Goal: Check status: Check status

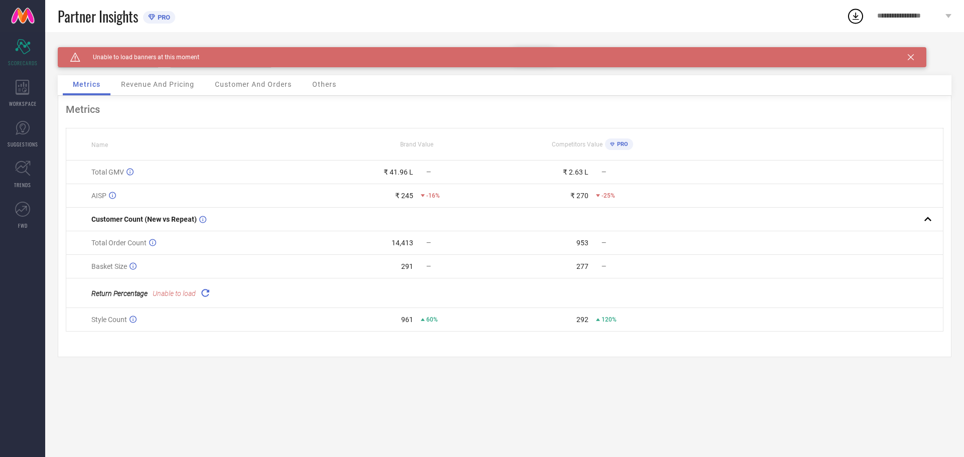
click at [141, 84] on span "Revenue And Pricing" at bounding box center [157, 84] width 73 height 8
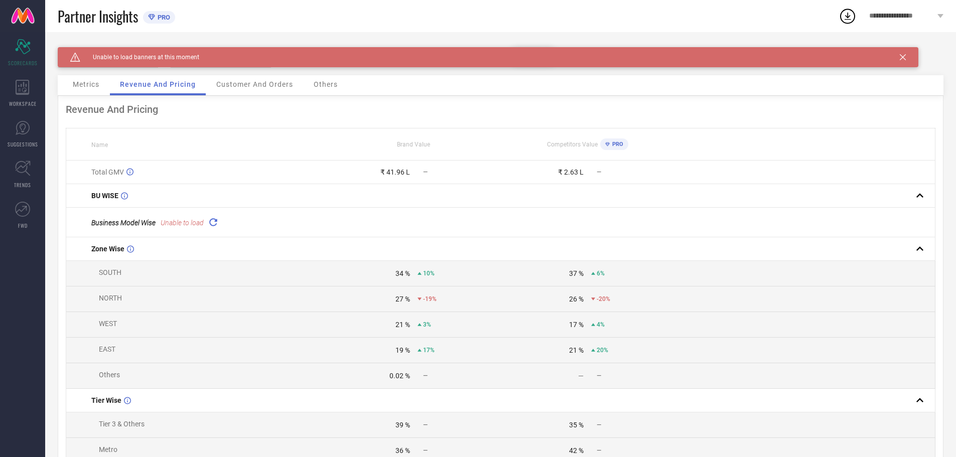
click at [83, 88] on span "Metrics" at bounding box center [86, 84] width 27 height 8
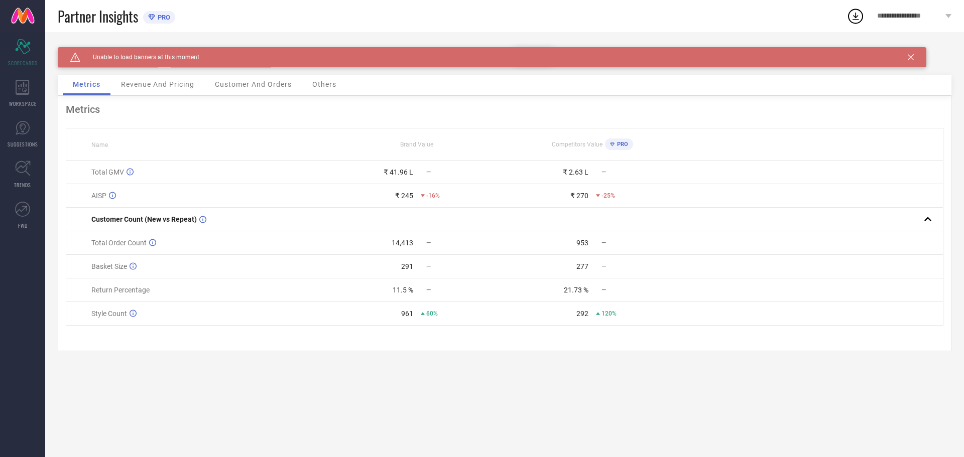
click at [914, 56] on div "Caution Created with Sketch. Unable to load banners at this moment" at bounding box center [492, 57] width 868 height 20
click at [161, 85] on span "Revenue And Pricing" at bounding box center [157, 84] width 73 height 8
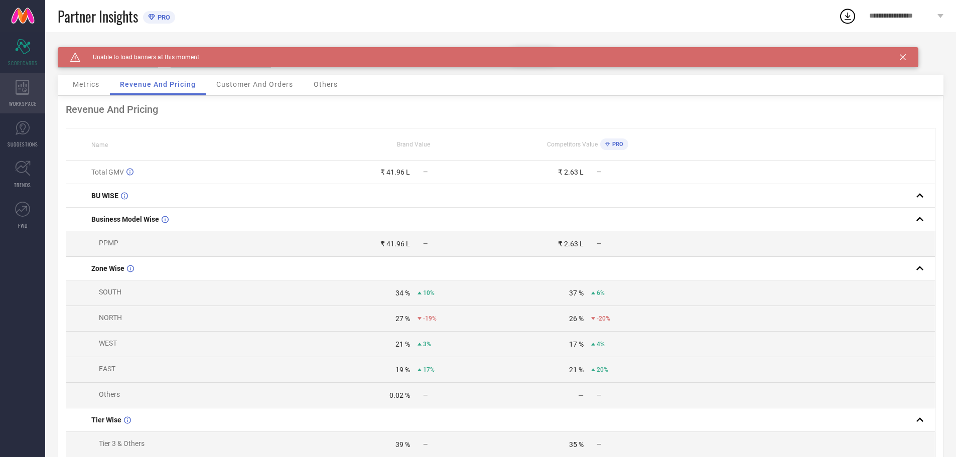
click at [21, 98] on div "WORKSPACE" at bounding box center [22, 93] width 45 height 40
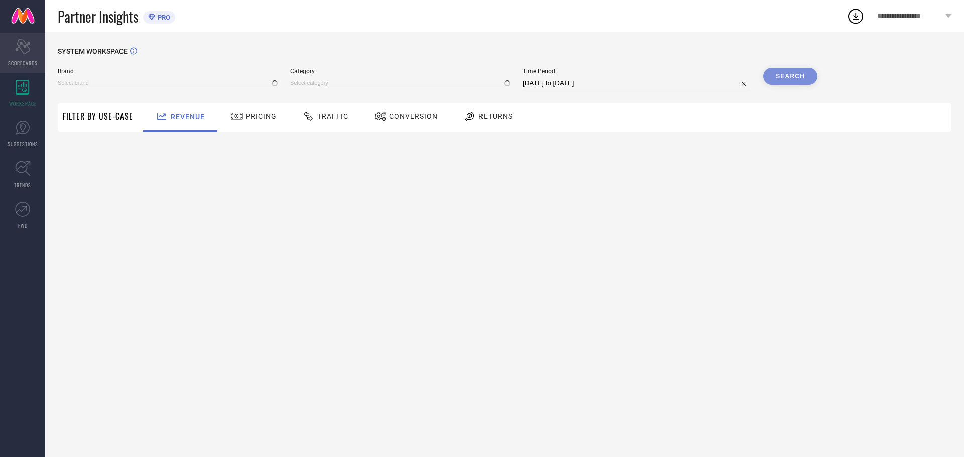
type input "LEOTUDE"
type input "All"
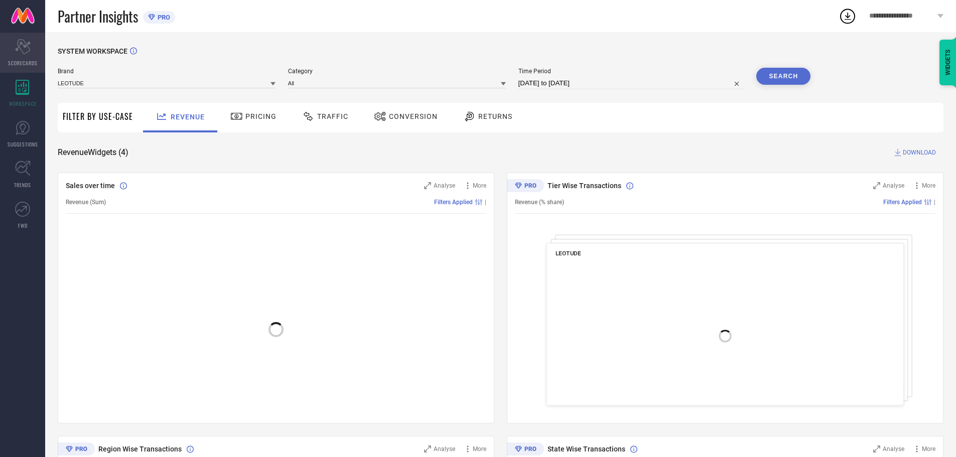
click at [25, 53] on icon at bounding box center [22, 46] width 15 height 15
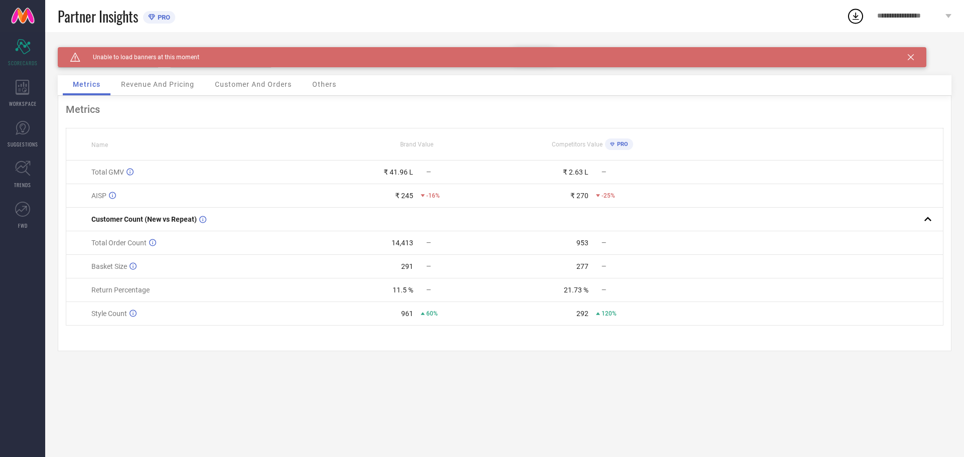
click at [911, 54] on icon at bounding box center [910, 57] width 6 height 6
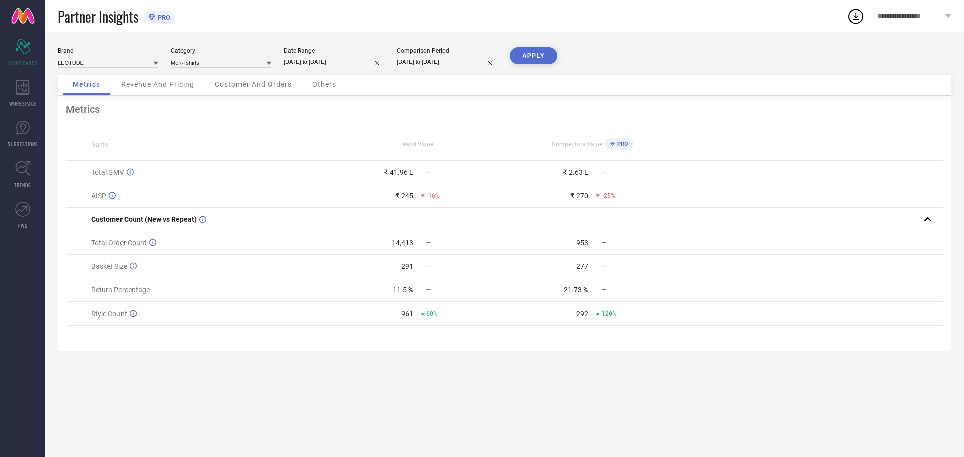
click at [330, 58] on input "[DATE] to [DATE]" at bounding box center [334, 62] width 100 height 11
select select "8"
select select "2025"
select select "9"
select select "2025"
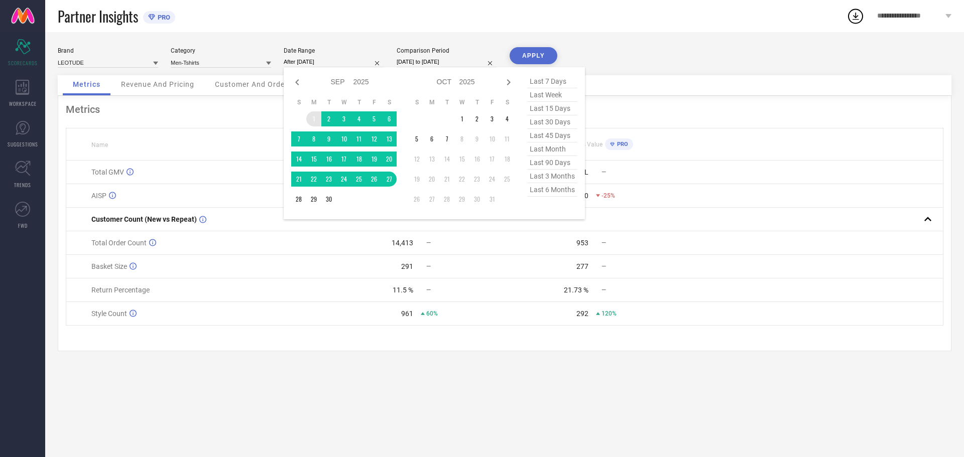
click at [310, 119] on td "1" at bounding box center [313, 118] width 15 height 15
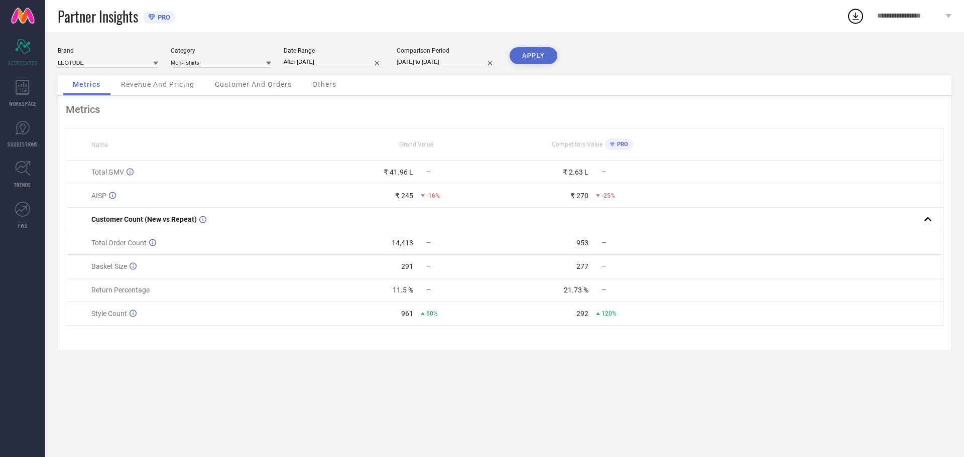
type input "[DATE] to [DATE]"
click at [532, 47] on button "APPLY" at bounding box center [533, 55] width 48 height 17
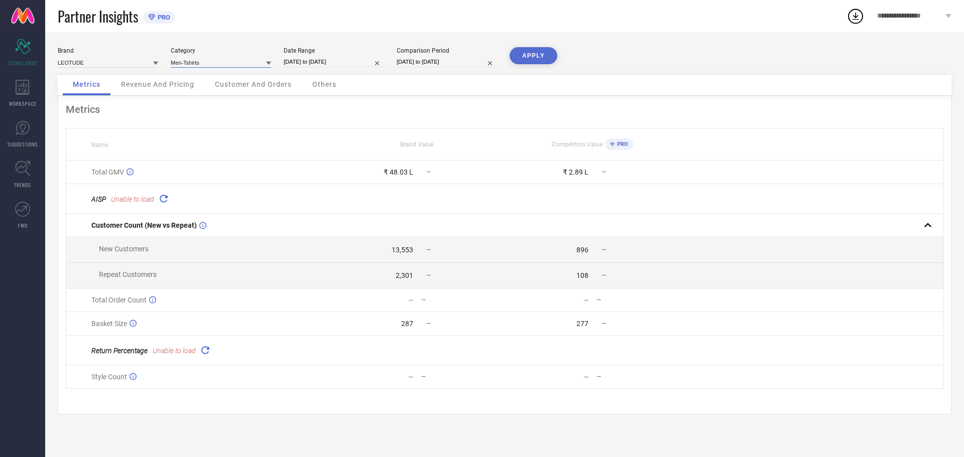
click at [207, 59] on input at bounding box center [221, 62] width 100 height 11
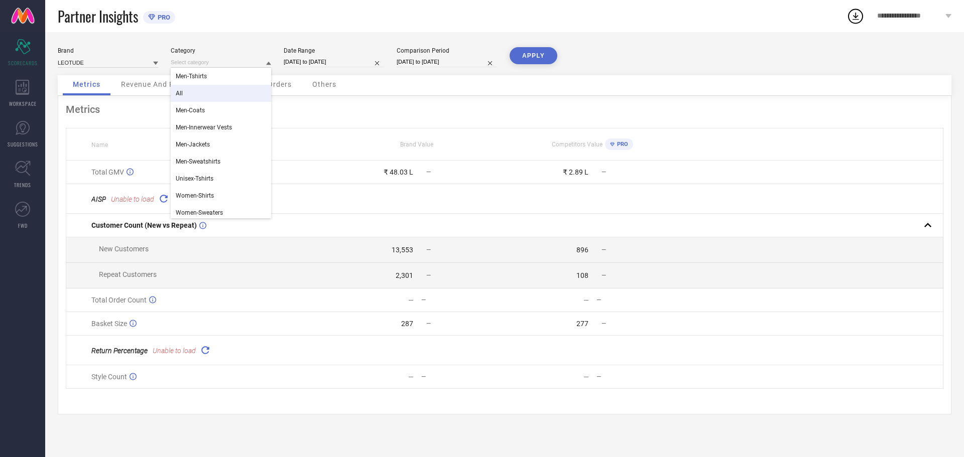
click at [187, 93] on div "All" at bounding box center [221, 93] width 100 height 17
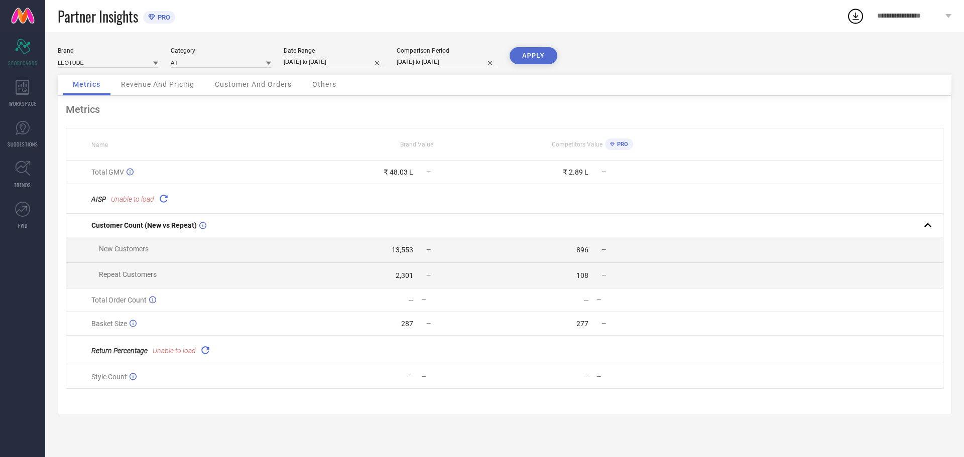
click at [552, 53] on button "APPLY" at bounding box center [533, 55] width 48 height 17
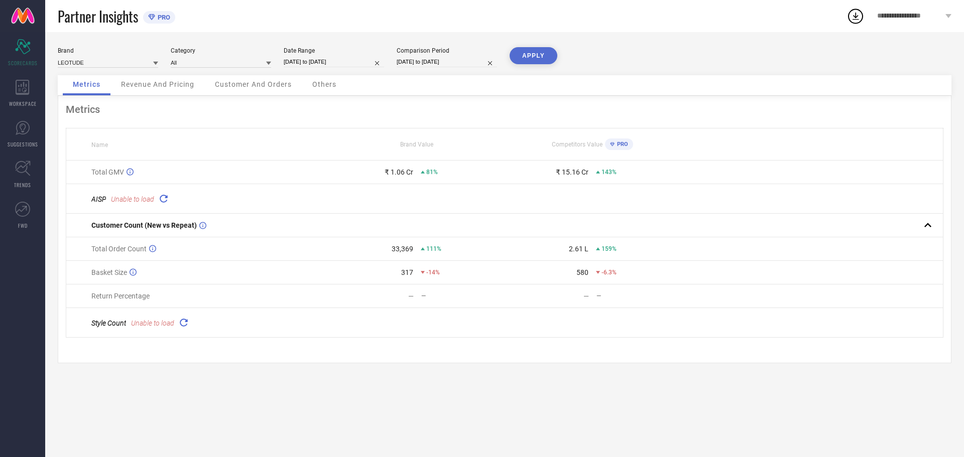
click at [366, 64] on input "[DATE] to [DATE]" at bounding box center [334, 62] width 100 height 11
select select "8"
select select "2025"
select select "9"
select select "2025"
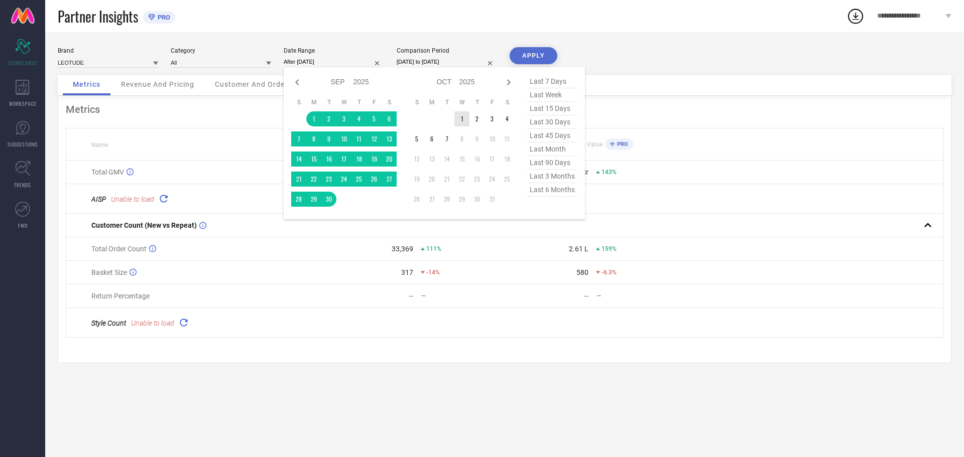
click at [462, 117] on td "1" at bounding box center [461, 118] width 15 height 15
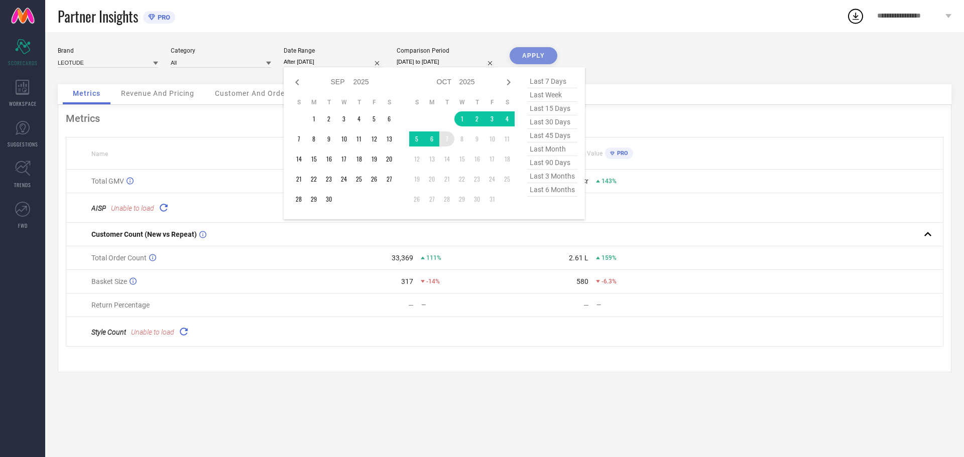
type input "[DATE] to [DATE]"
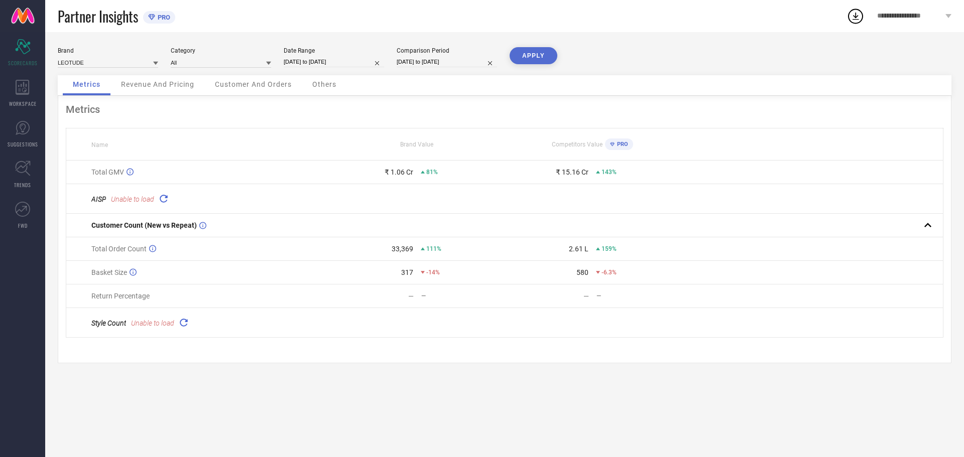
select select "9"
select select "2025"
select select "10"
select select "2025"
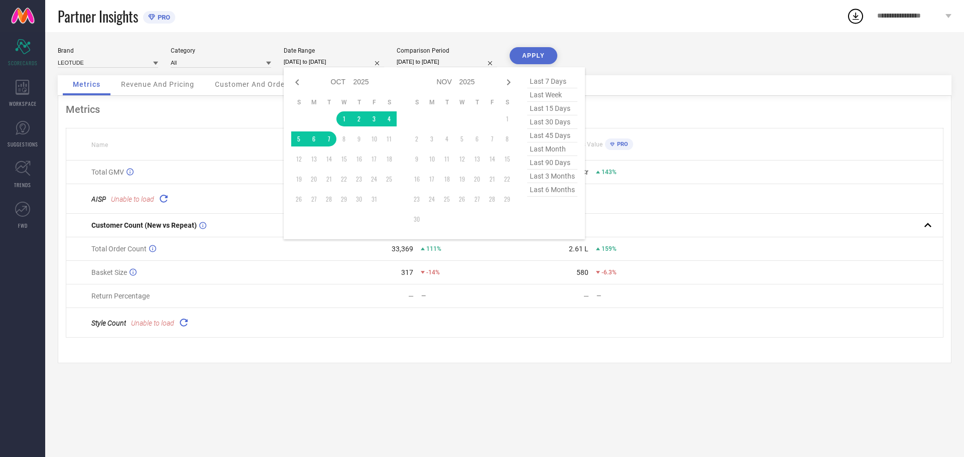
click at [355, 65] on input "[DATE] to [DATE]" at bounding box center [334, 62] width 100 height 11
click at [331, 141] on td "7" at bounding box center [328, 139] width 15 height 15
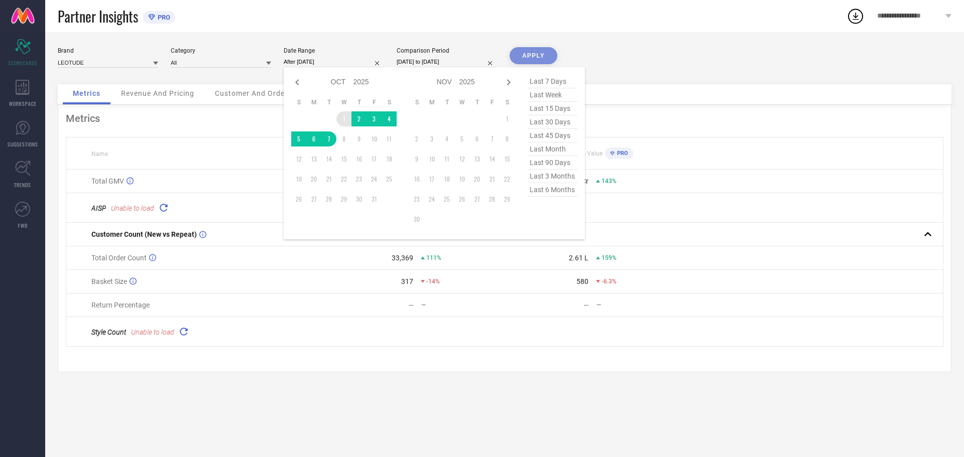
type input "[DATE] to [DATE]"
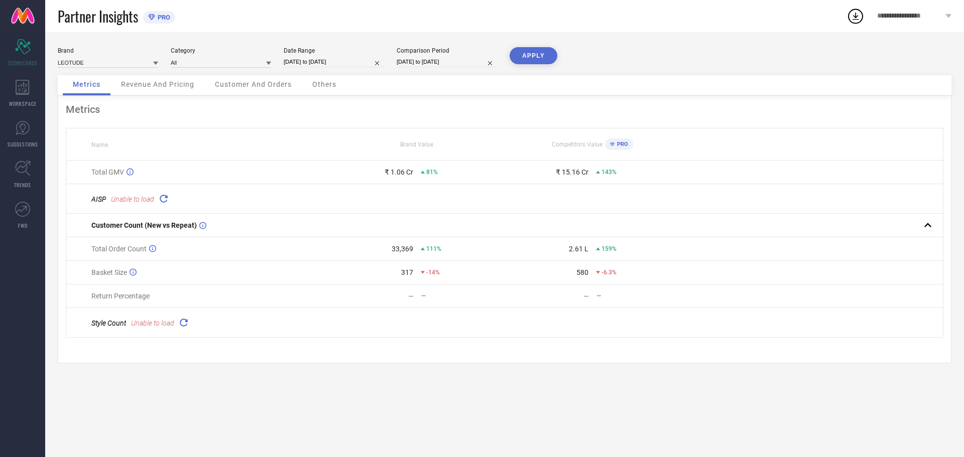
click at [530, 59] on button "APPLY" at bounding box center [533, 55] width 48 height 17
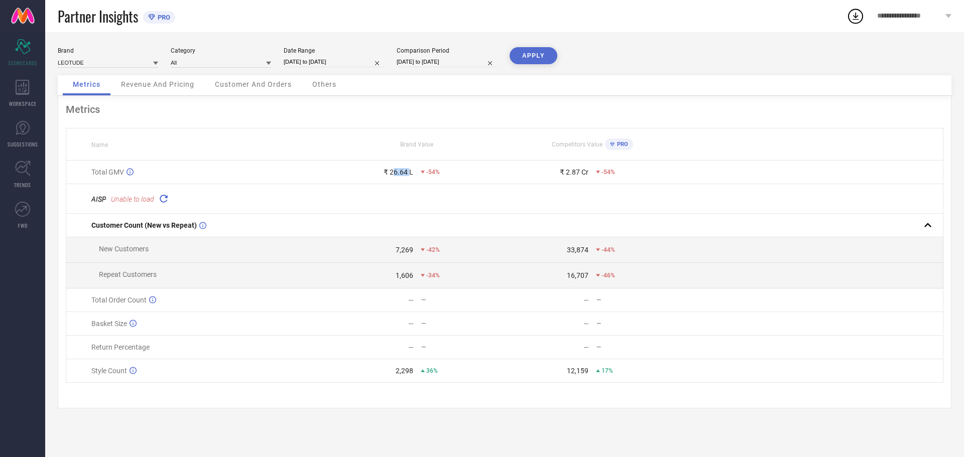
drag, startPoint x: 392, startPoint y: 173, endPoint x: 409, endPoint y: 173, distance: 17.1
click at [409, 173] on div "₹ 26.64 L" at bounding box center [398, 172] width 30 height 8
click at [394, 171] on div "₹ 26.64 L" at bounding box center [398, 172] width 30 height 8
